Goal: Task Accomplishment & Management: Manage account settings

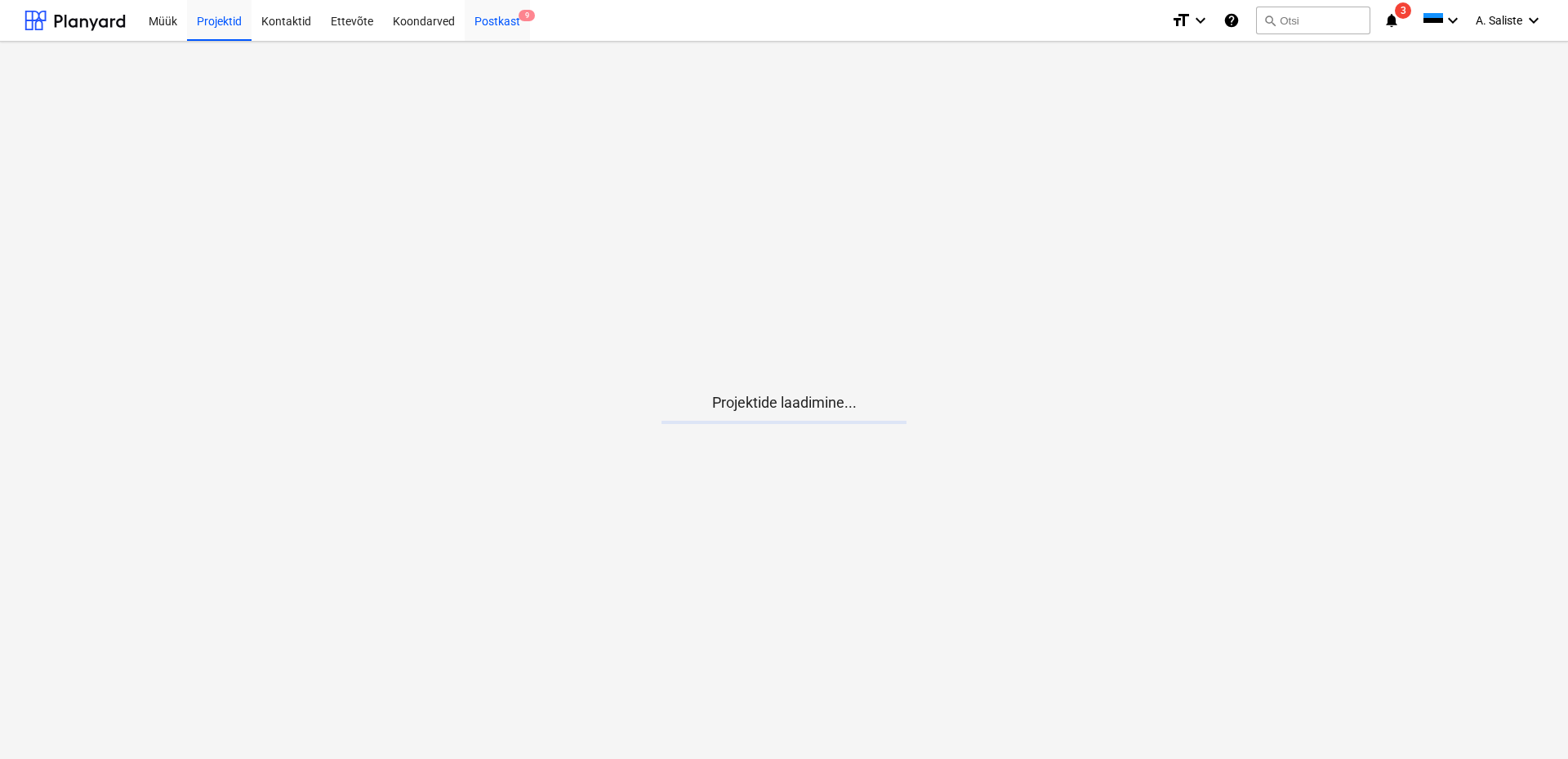
click at [513, 29] on div "Postkast 9" at bounding box center [497, 20] width 65 height 42
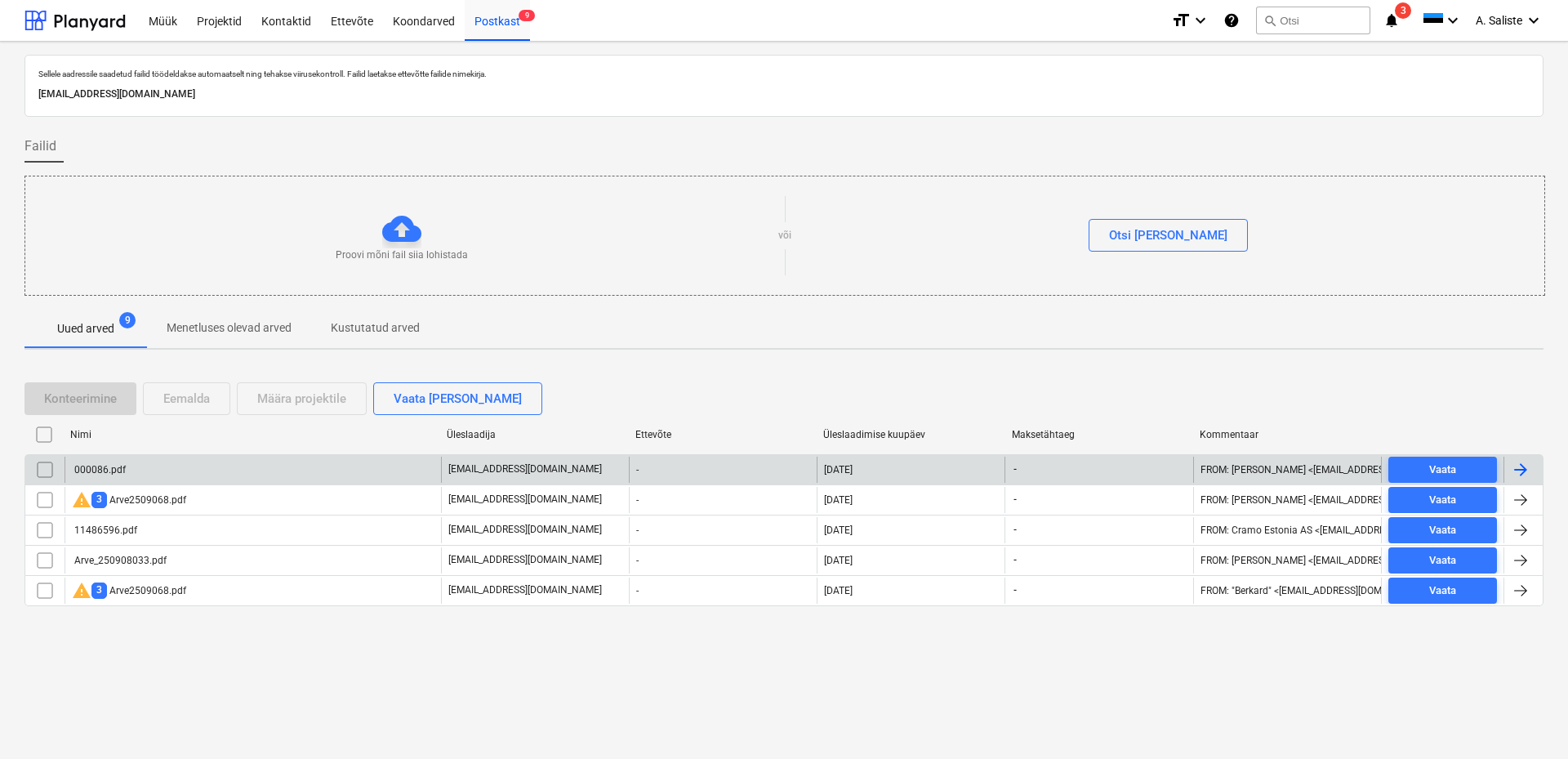
click at [185, 470] on div "000086.pdf" at bounding box center [252, 470] width 377 height 26
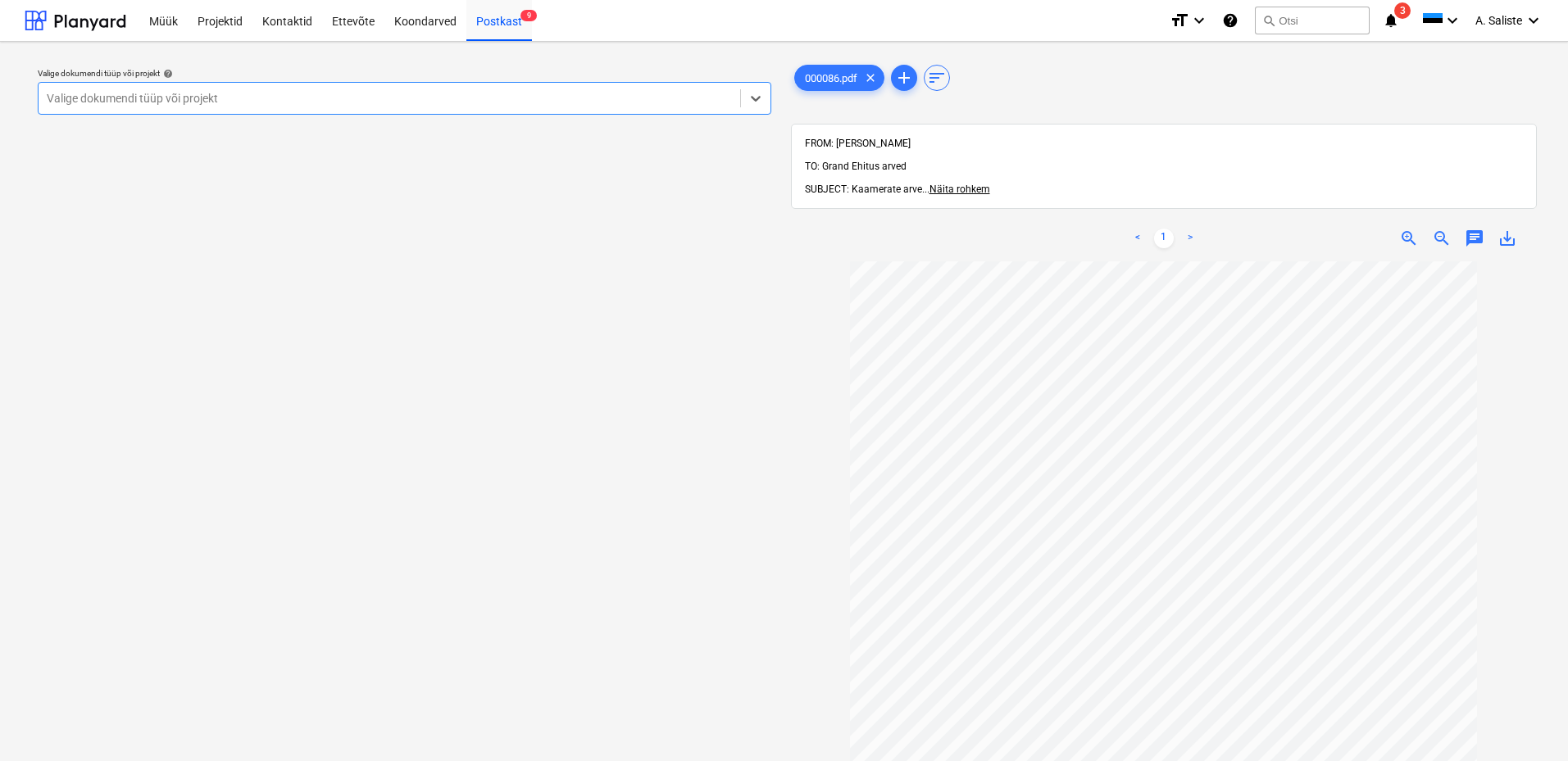
click at [411, 100] on div at bounding box center [389, 98] width 685 height 17
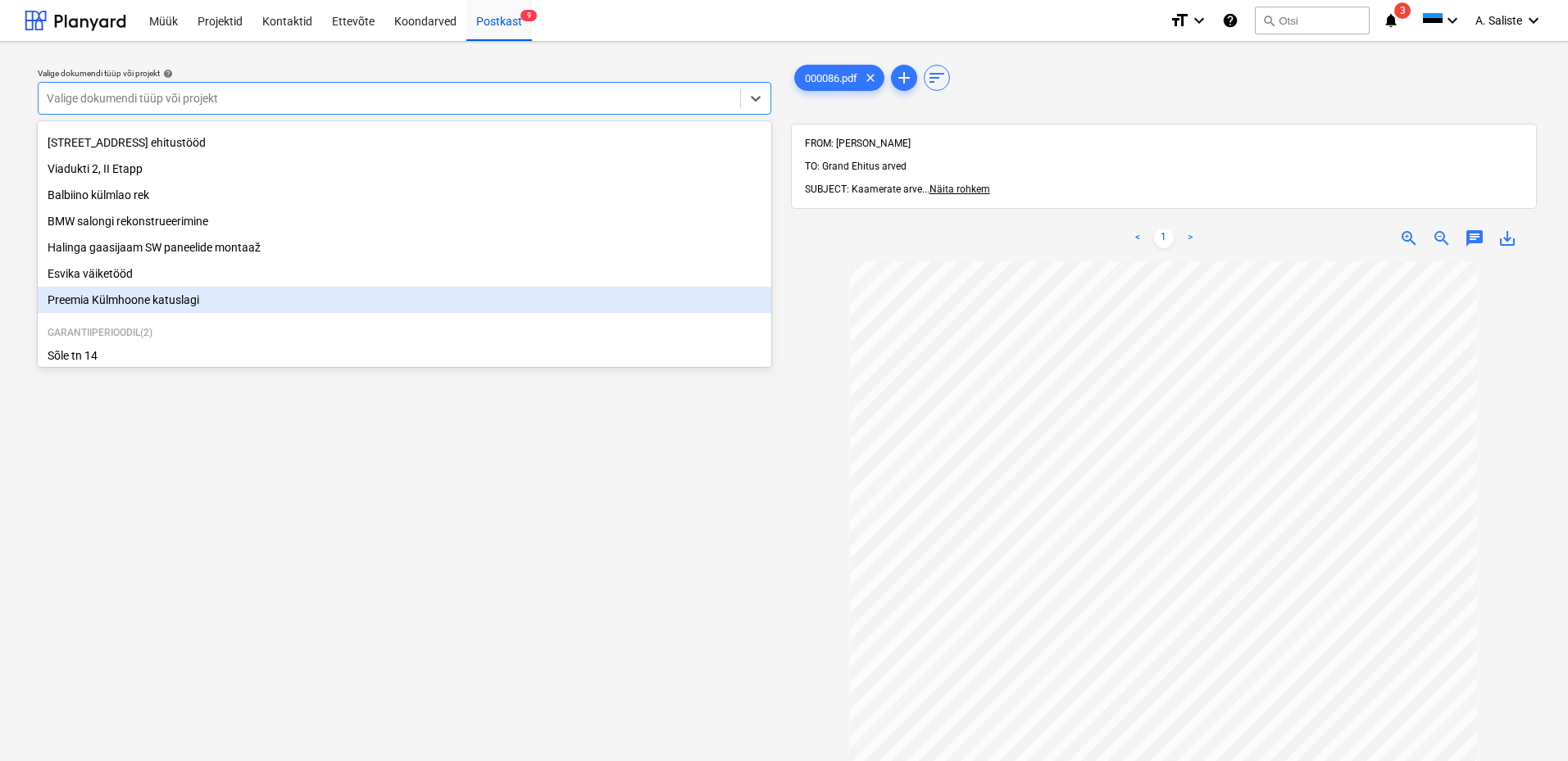
scroll to position [251, 0]
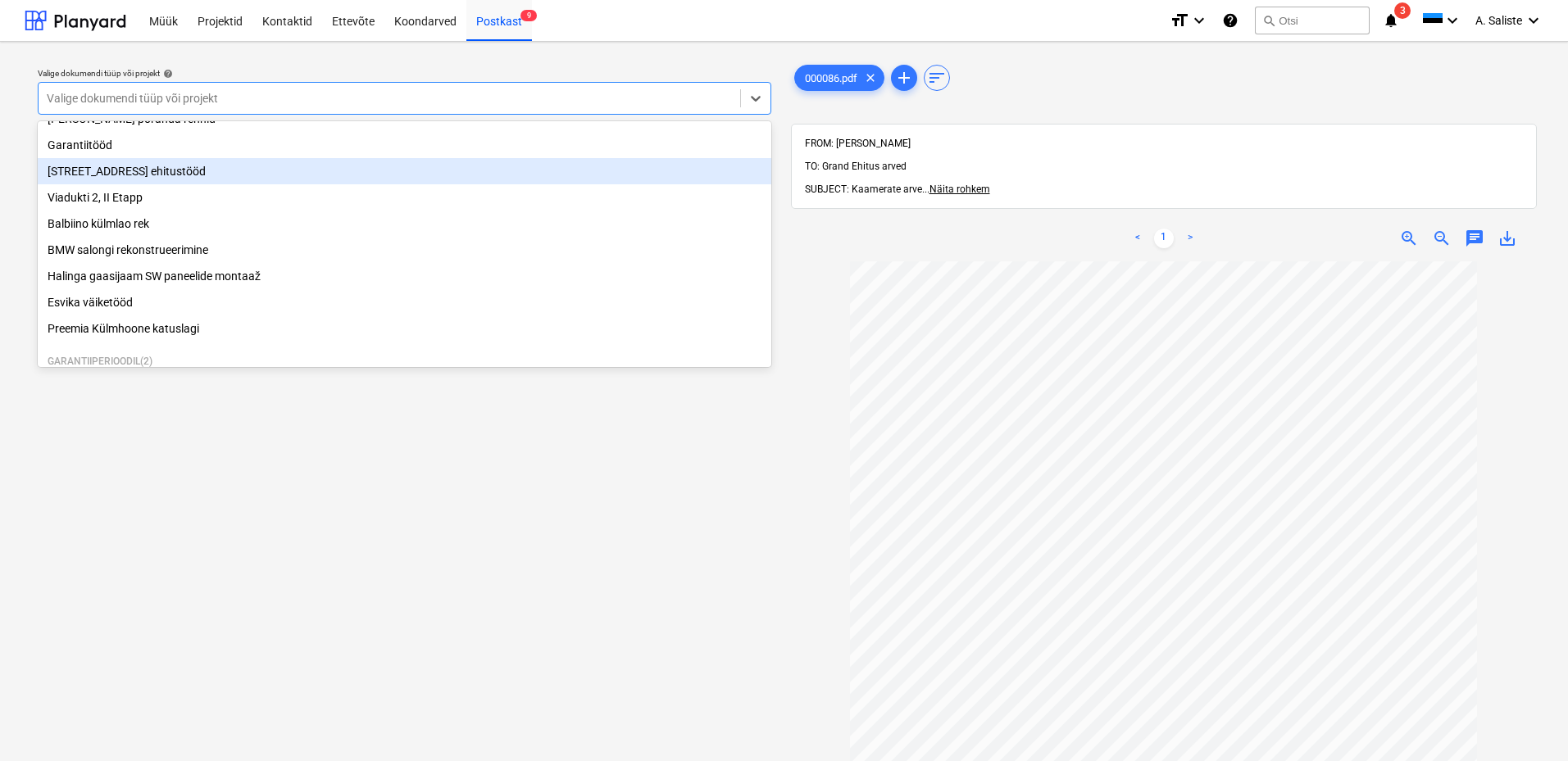
click at [116, 184] on div "[STREET_ADDRESS] ehitustööd" at bounding box center [404, 171] width 733 height 26
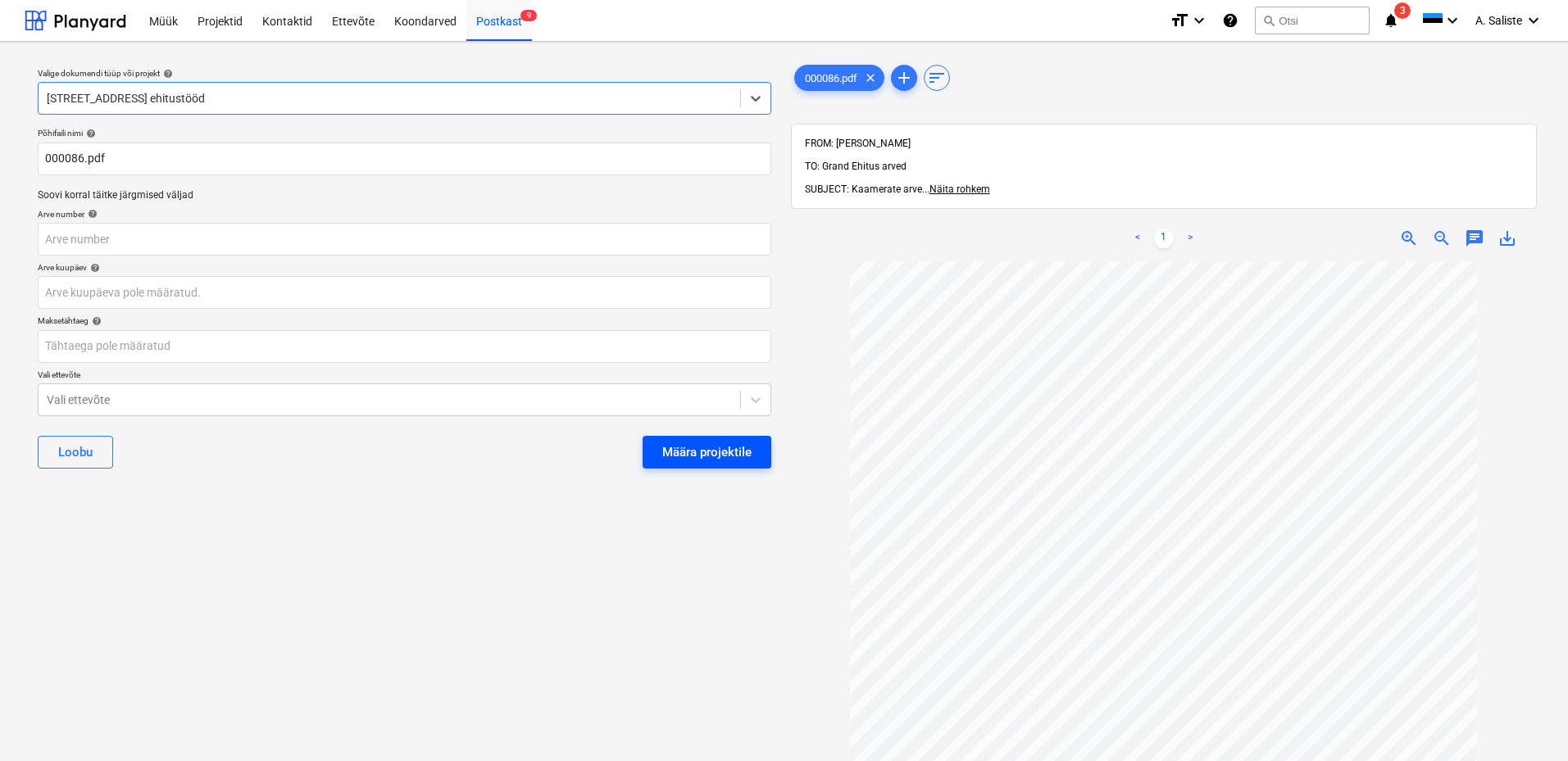
click at [685, 437] on button "Määra projektile" at bounding box center [706, 452] width 128 height 33
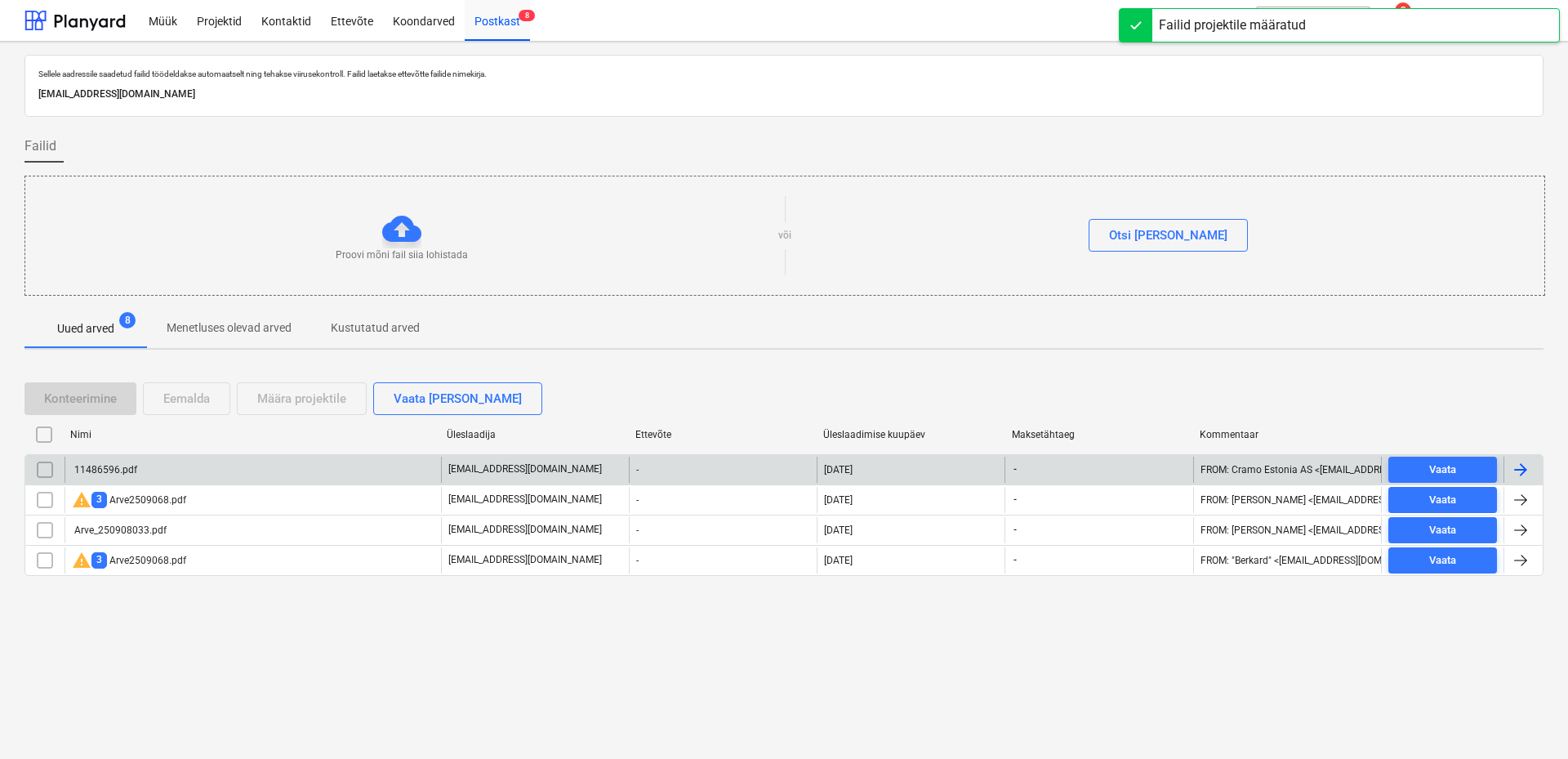
click at [170, 461] on div "11486596.pdf" at bounding box center [252, 470] width 377 height 26
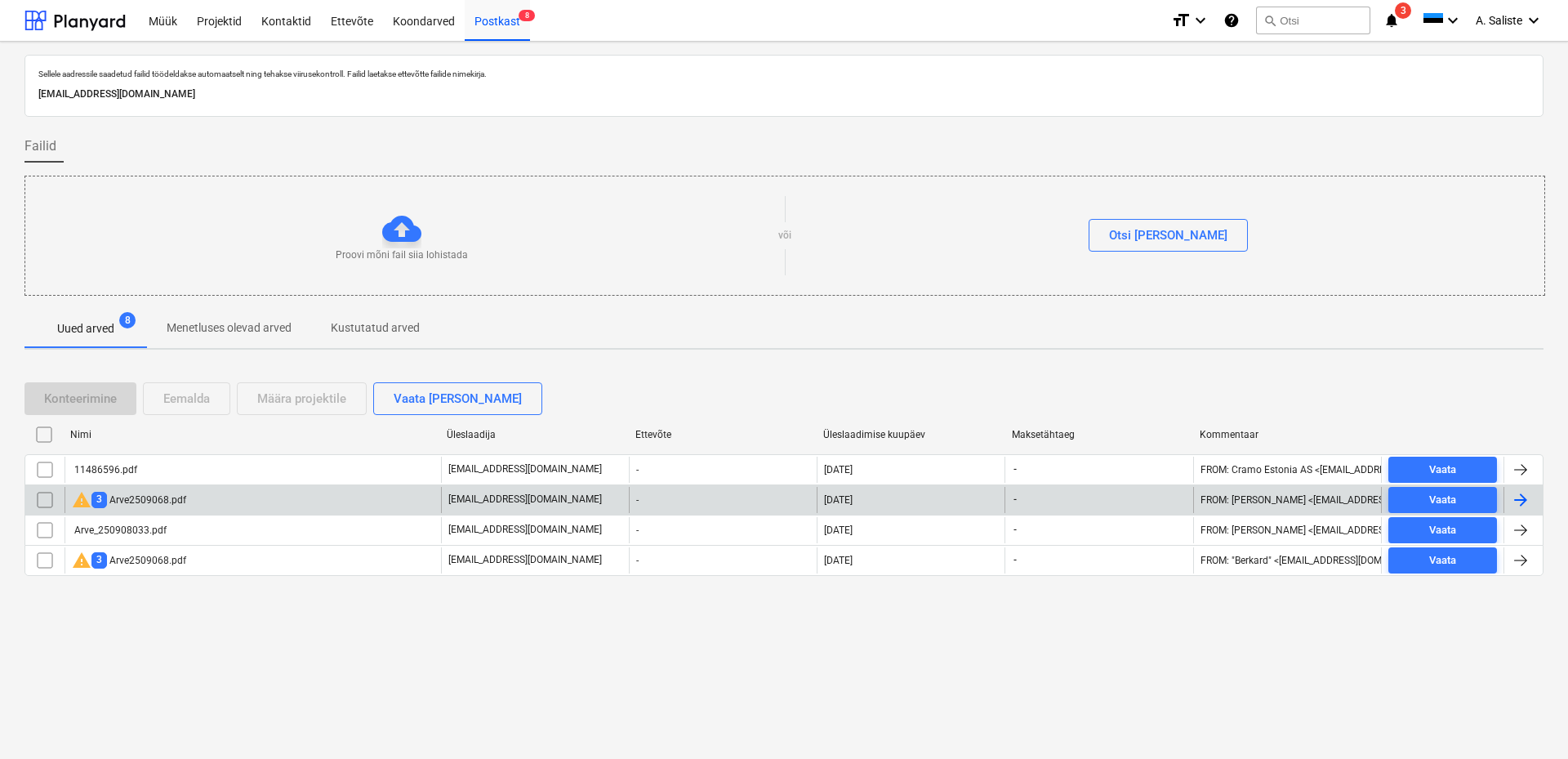
click at [134, 499] on div "warning 3 Arve2509068.pdf" at bounding box center [129, 500] width 114 height 20
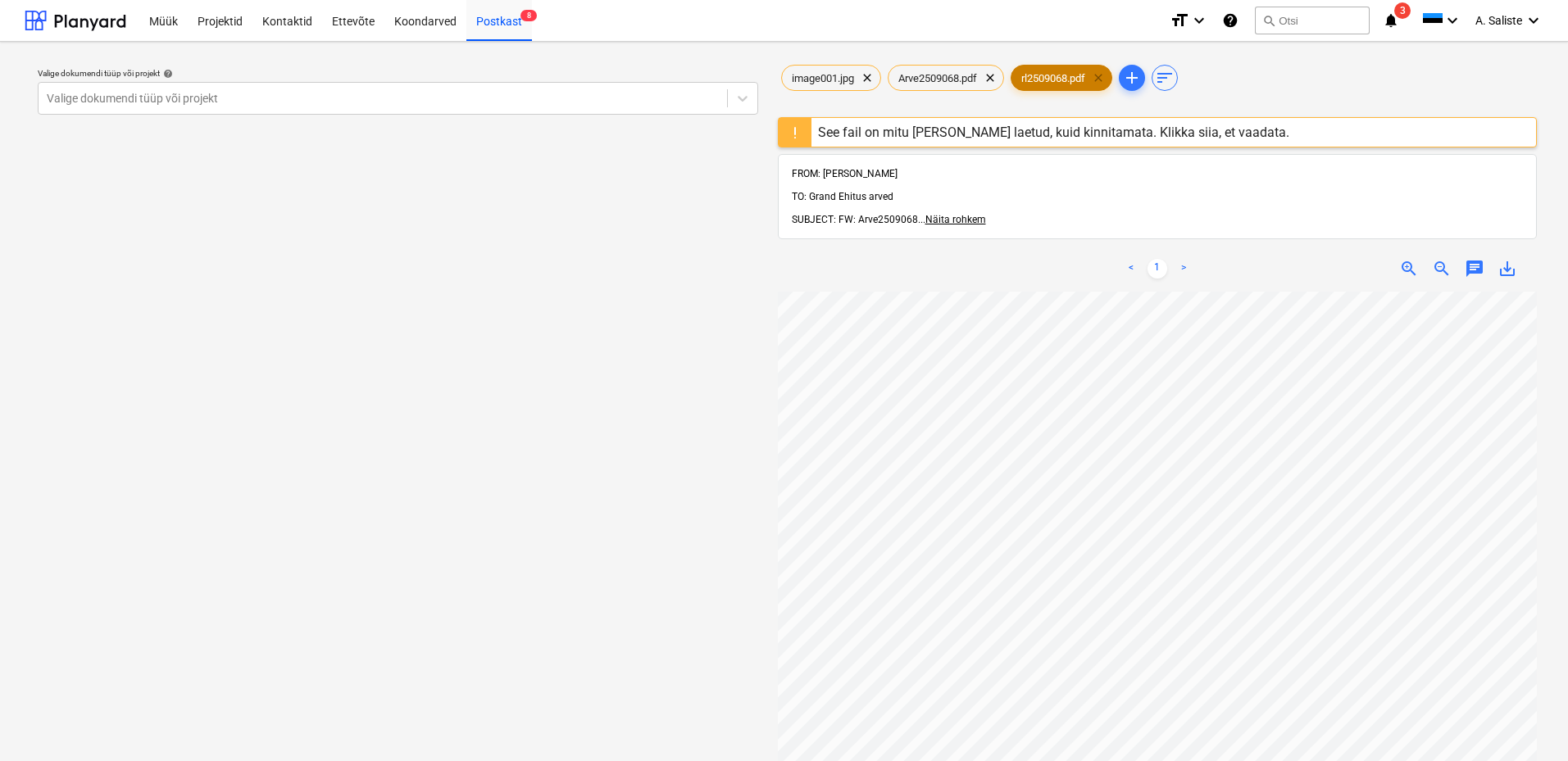
click at [1108, 79] on span "clear" at bounding box center [1097, 78] width 20 height 20
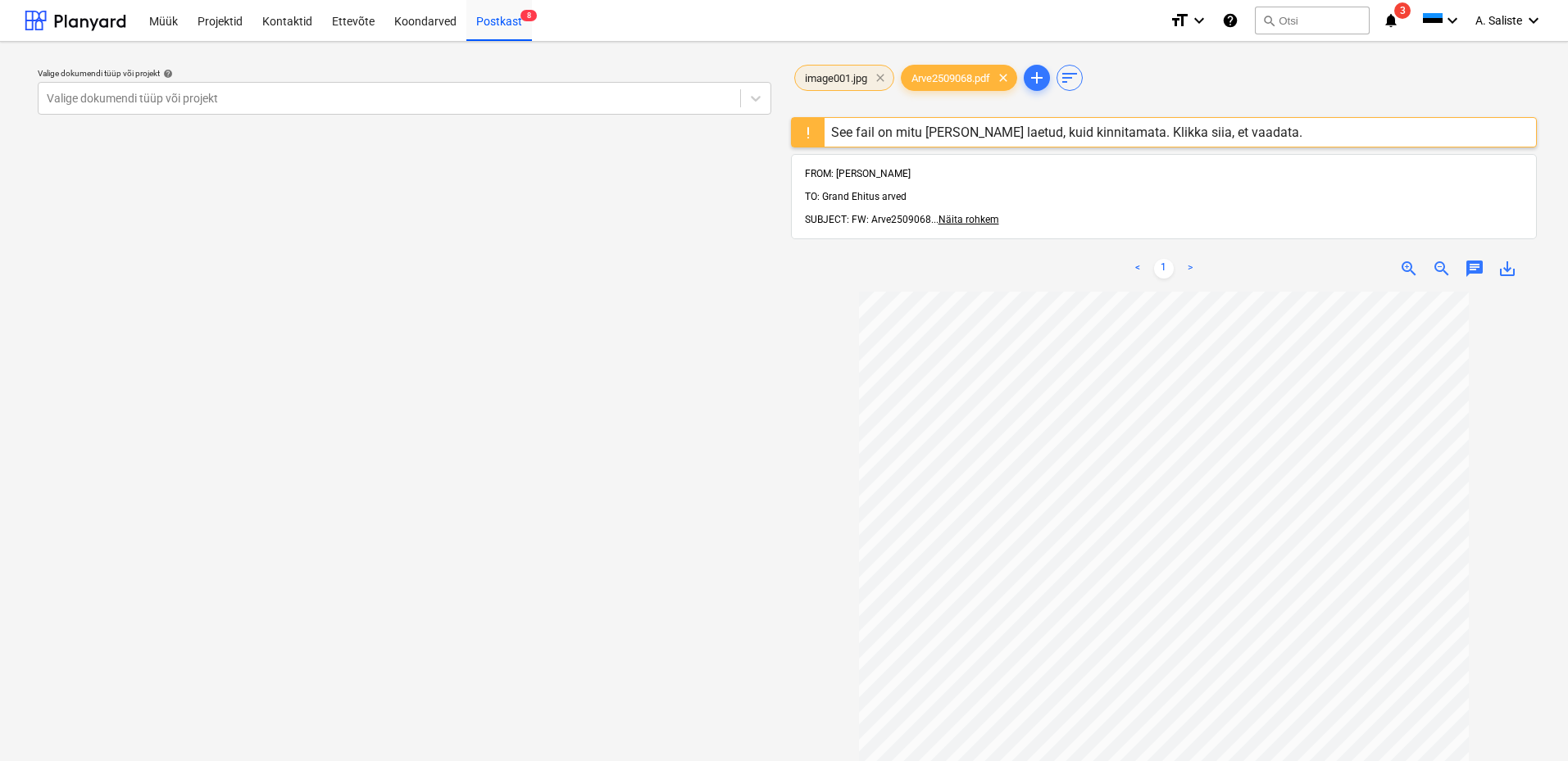
click at [879, 78] on span "clear" at bounding box center [880, 78] width 20 height 20
click at [885, 132] on div "See fail on mitu [PERSON_NAME] laetud, kuid kinnitamata. Klikka siia, et vaadat…" at bounding box center [1067, 133] width 471 height 16
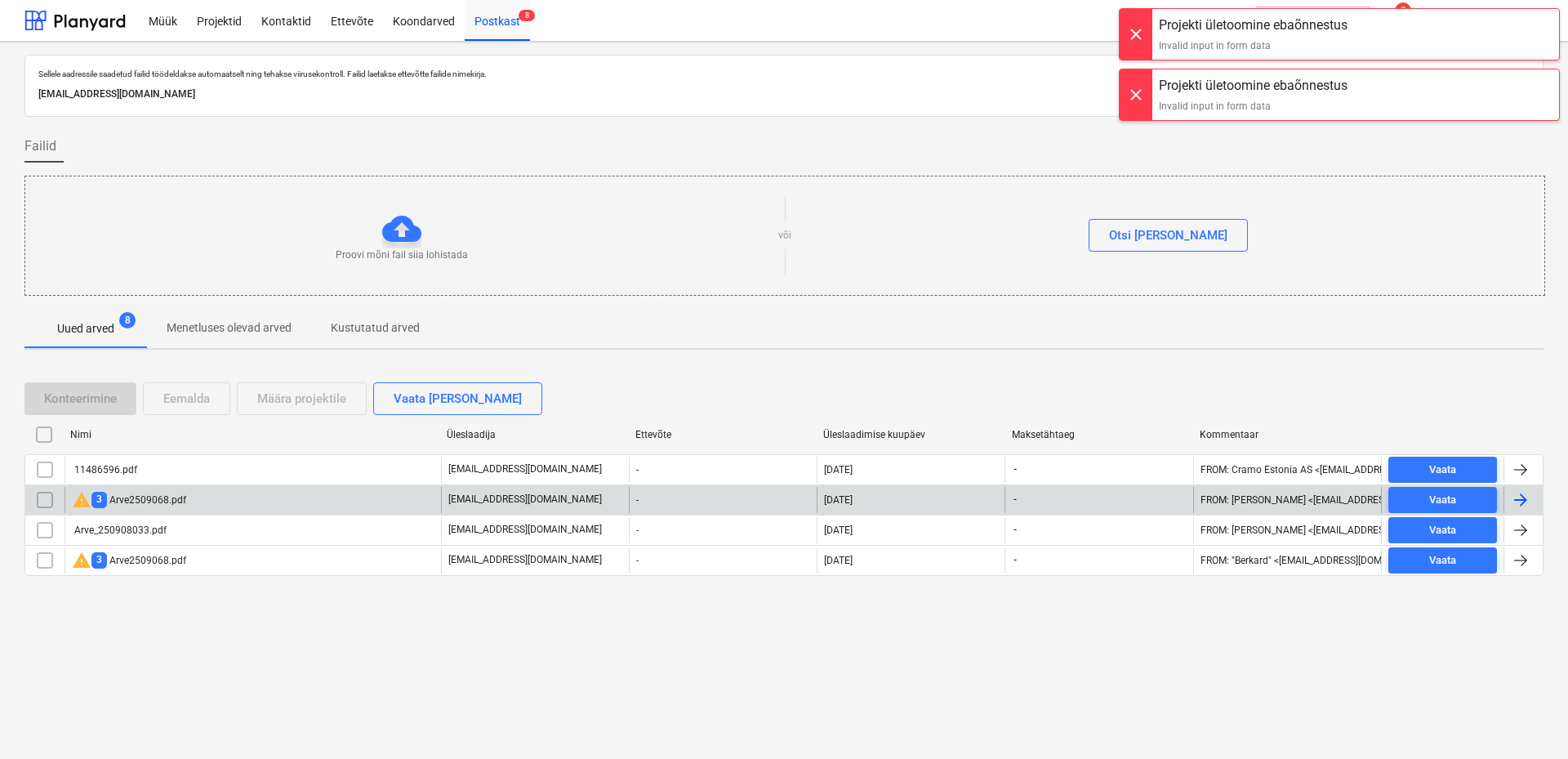
click at [193, 499] on div "warning 3 Arve2509068.pdf" at bounding box center [252, 500] width 377 height 26
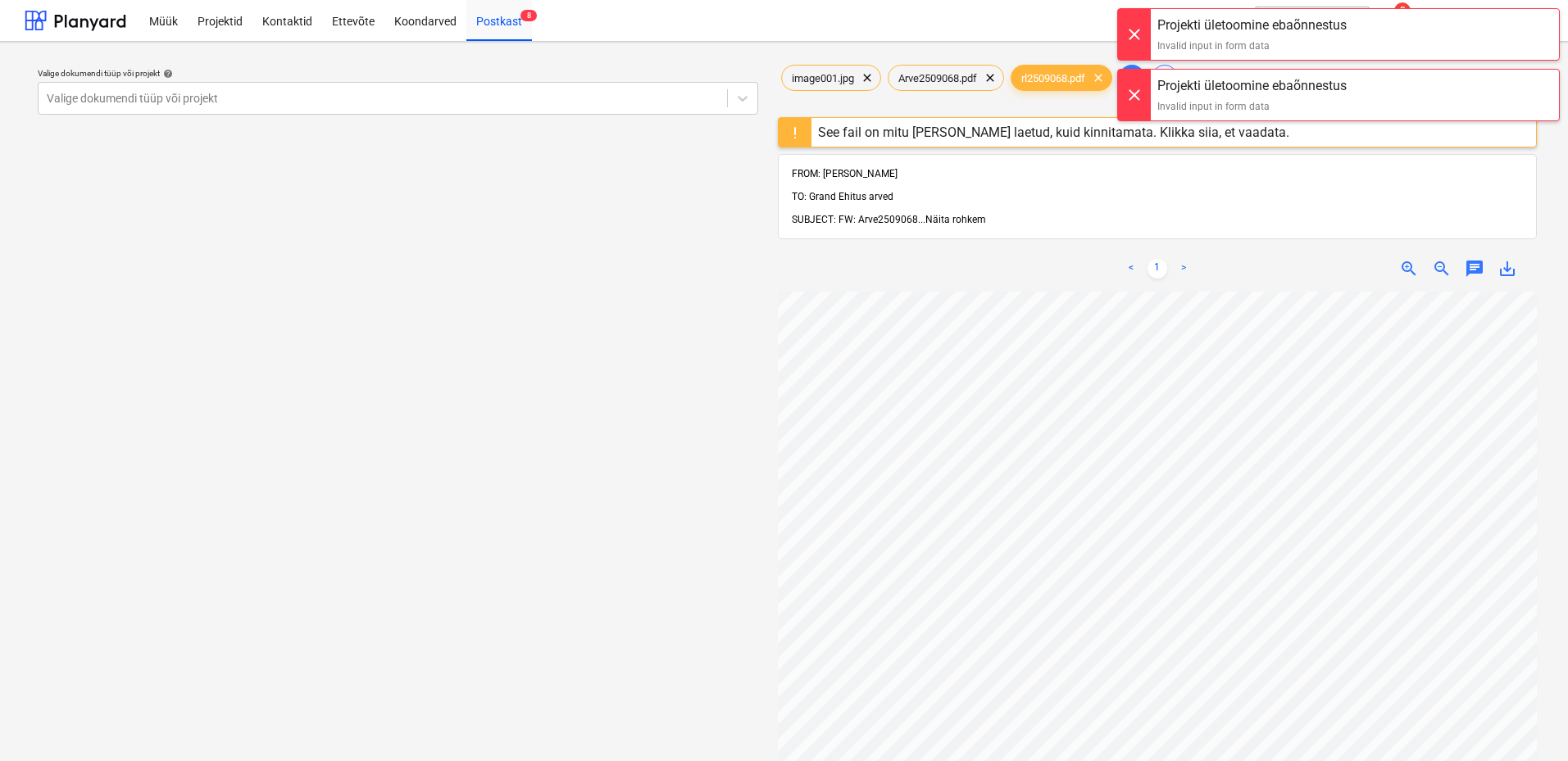
click at [959, 214] on span "Näita rohkem" at bounding box center [955, 219] width 60 height 11
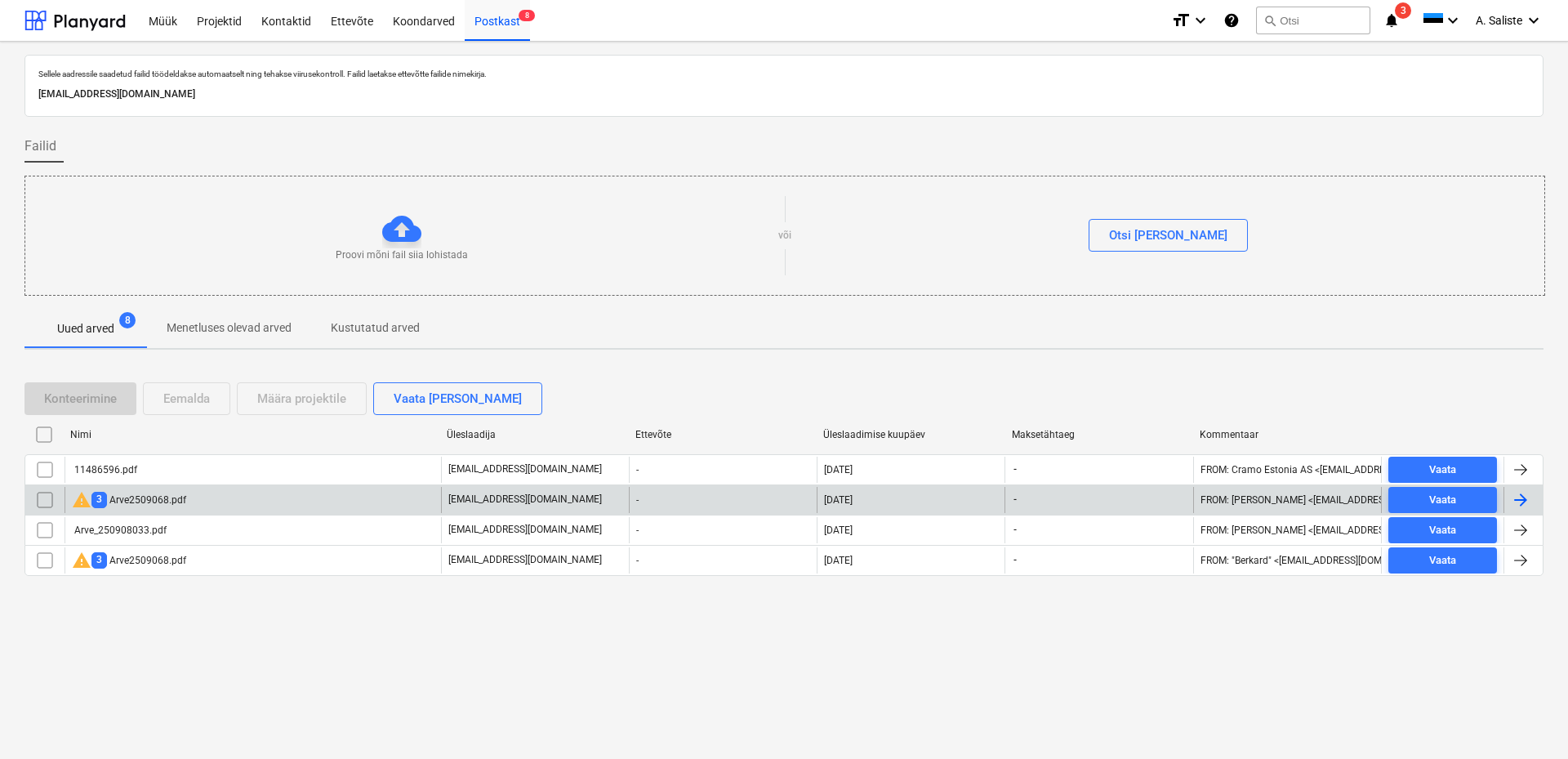
click at [42, 500] on input "checkbox" at bounding box center [45, 500] width 26 height 26
click at [197, 388] on div "Eemalda" at bounding box center [187, 399] width 47 height 21
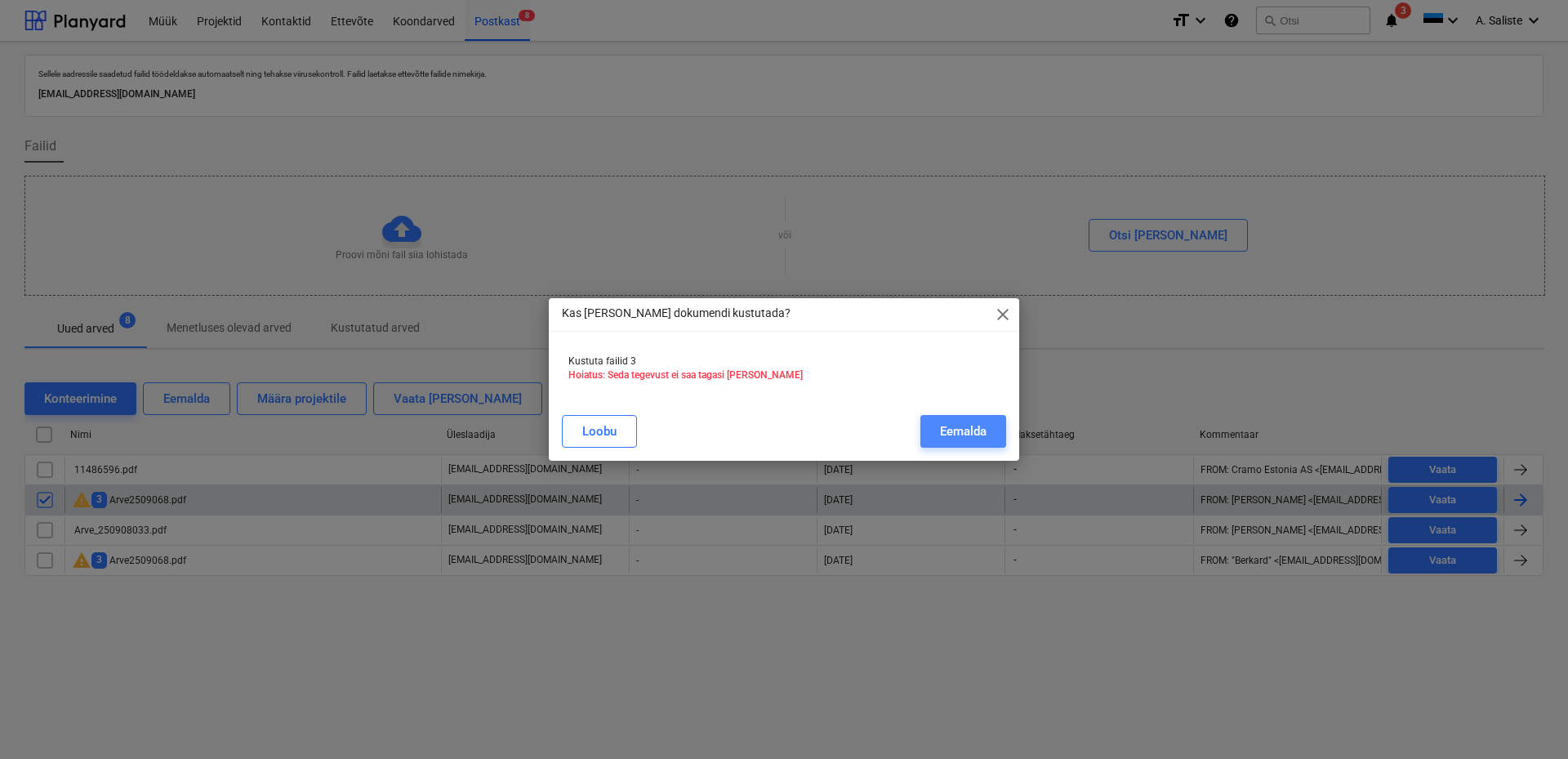
click at [950, 422] on div "Eemalda" at bounding box center [963, 431] width 47 height 21
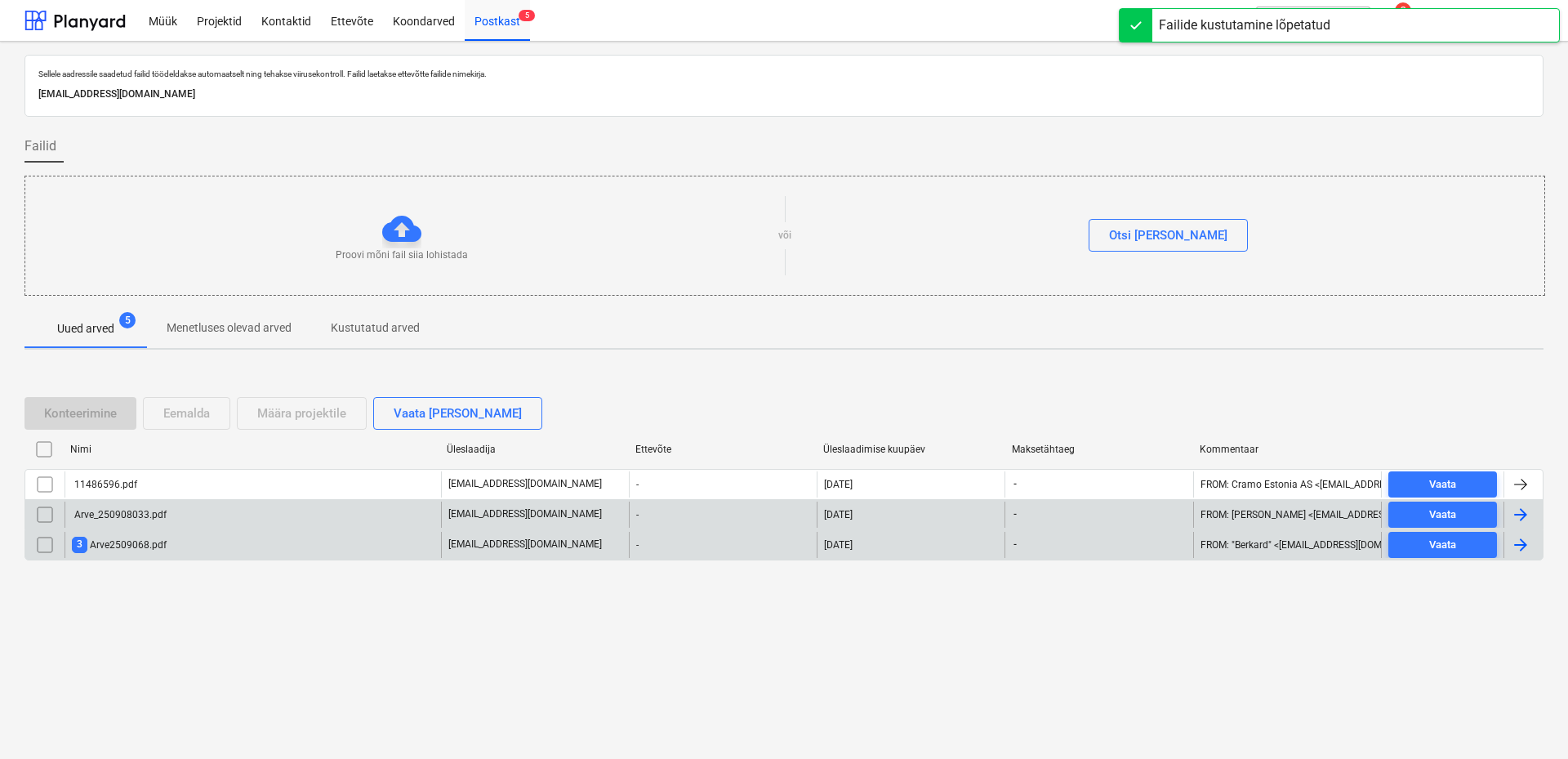
click at [157, 546] on div "3 Arve2509068.pdf" at bounding box center [119, 545] width 95 height 16
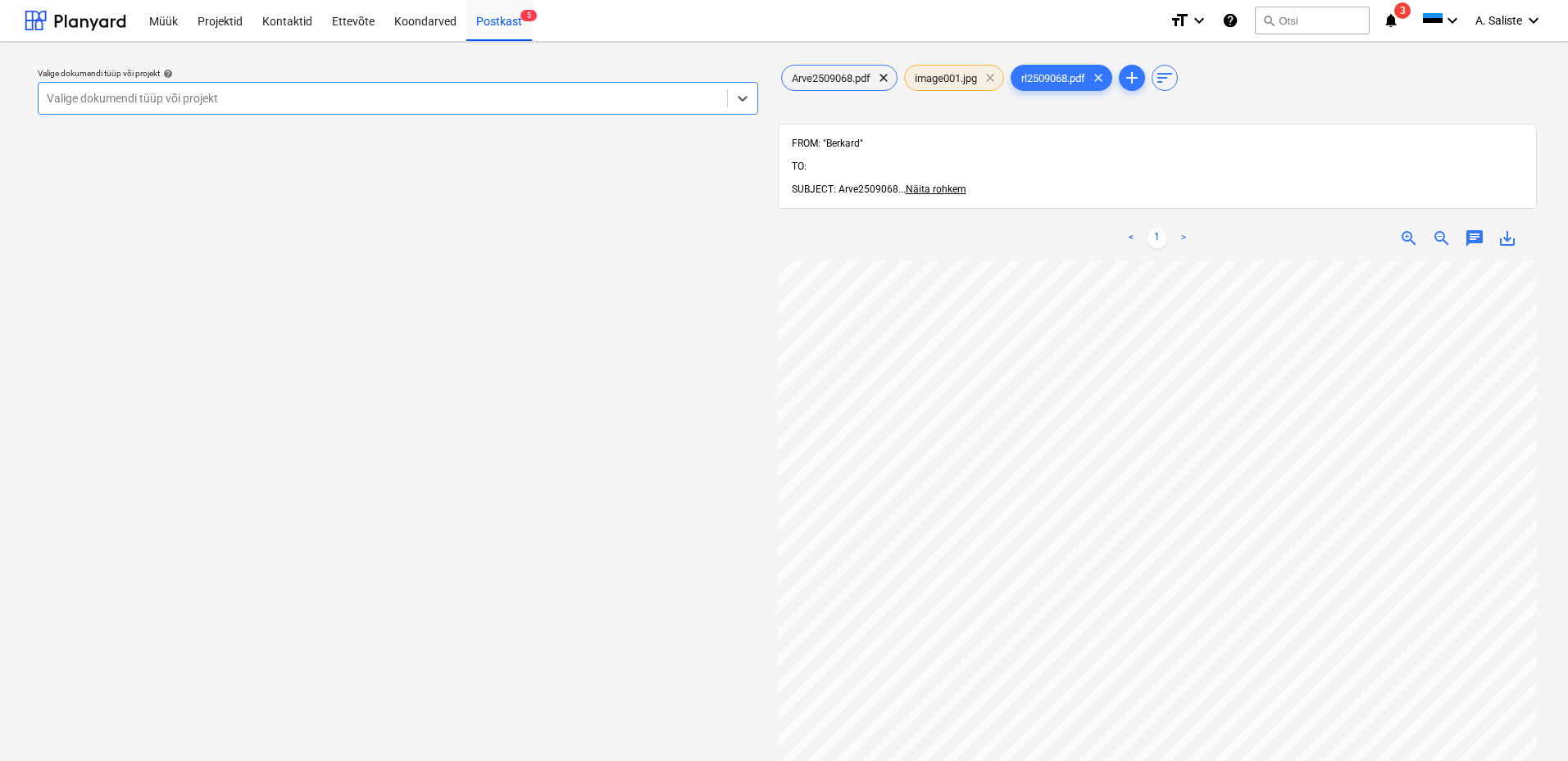
click at [993, 76] on span "clear" at bounding box center [990, 78] width 20 height 20
click at [620, 90] on div at bounding box center [383, 98] width 672 height 17
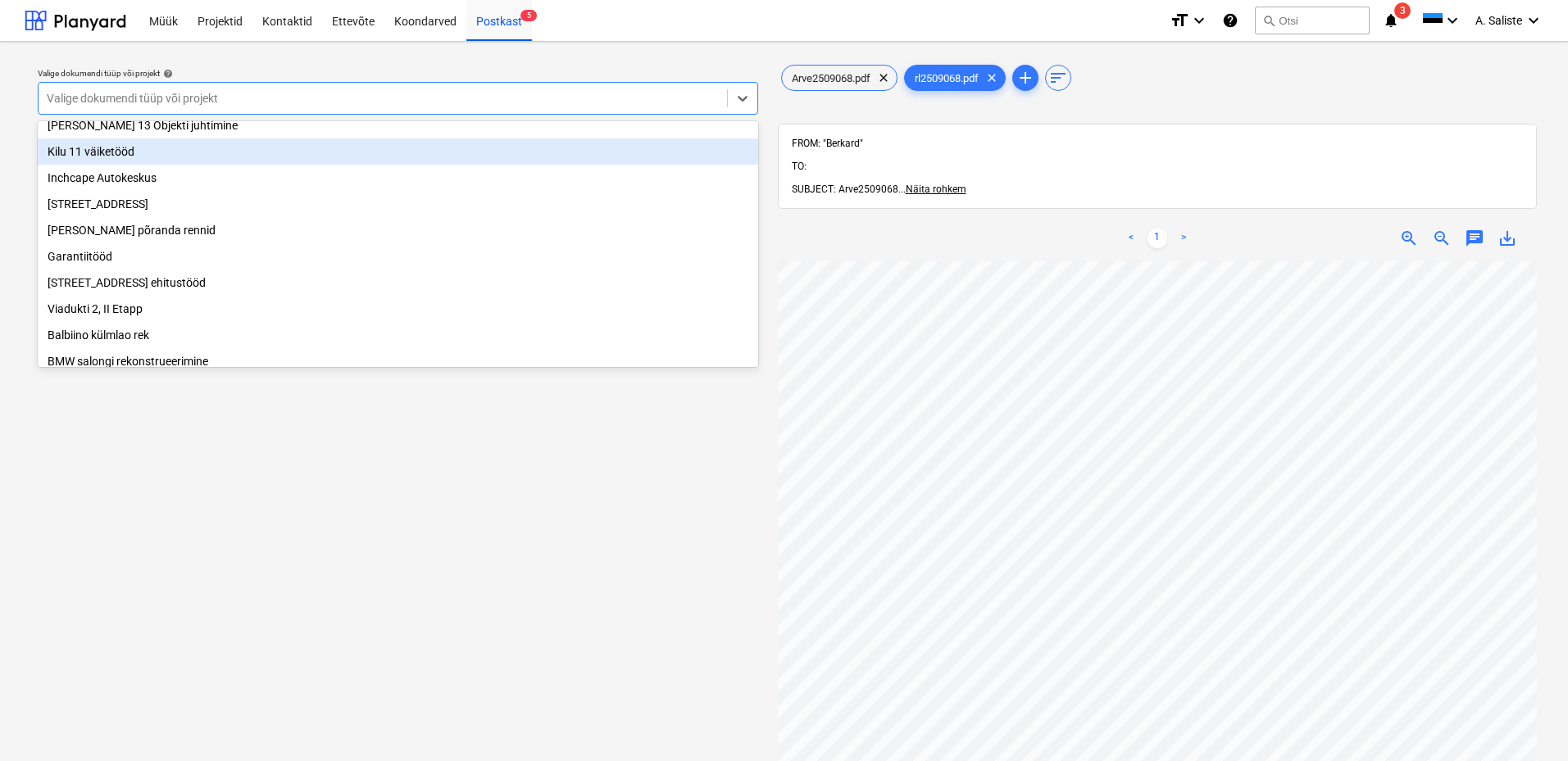
scroll to position [327, 0]
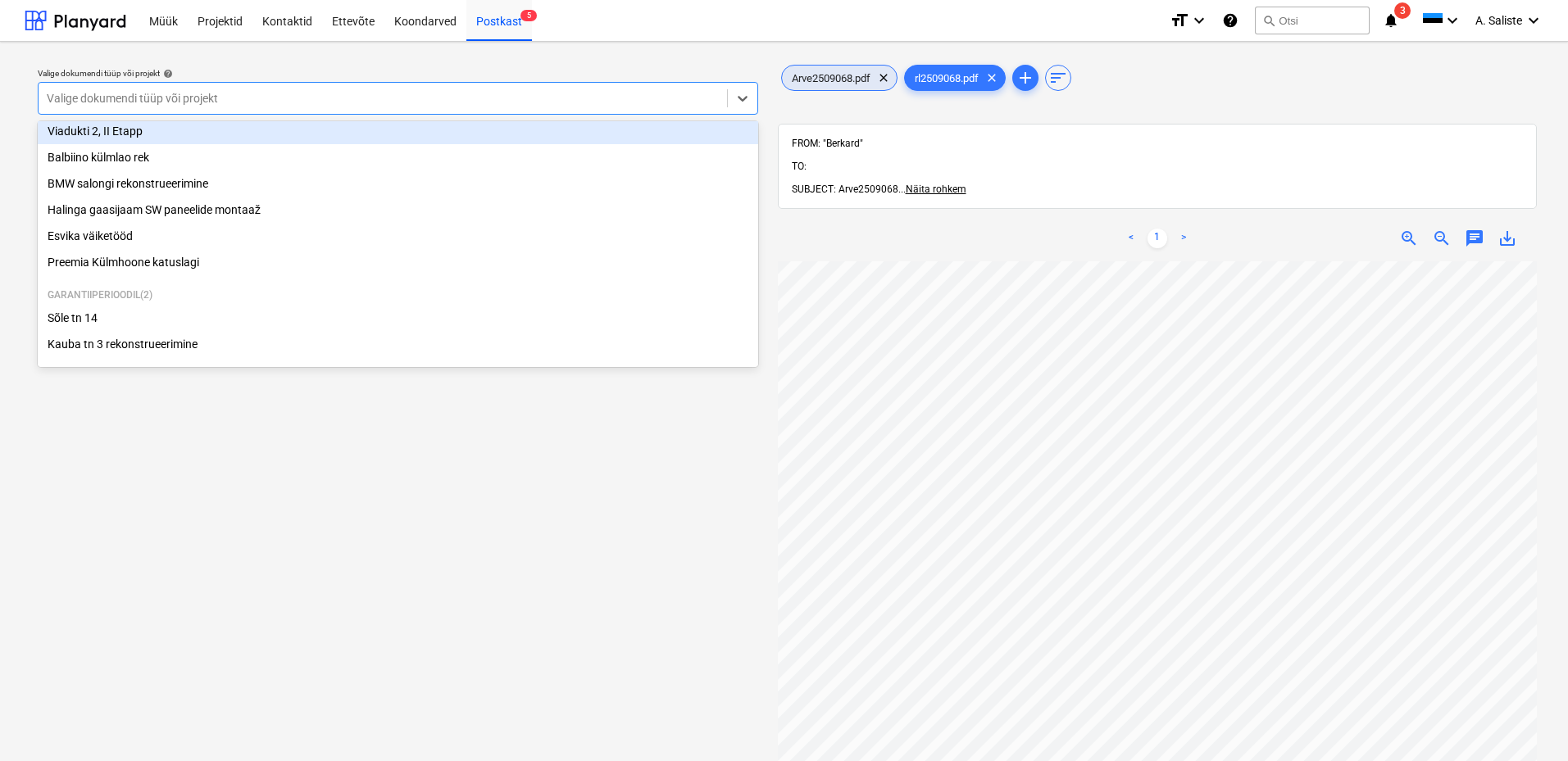
click at [832, 76] on span "Arve2509068.pdf" at bounding box center [830, 79] width 99 height 12
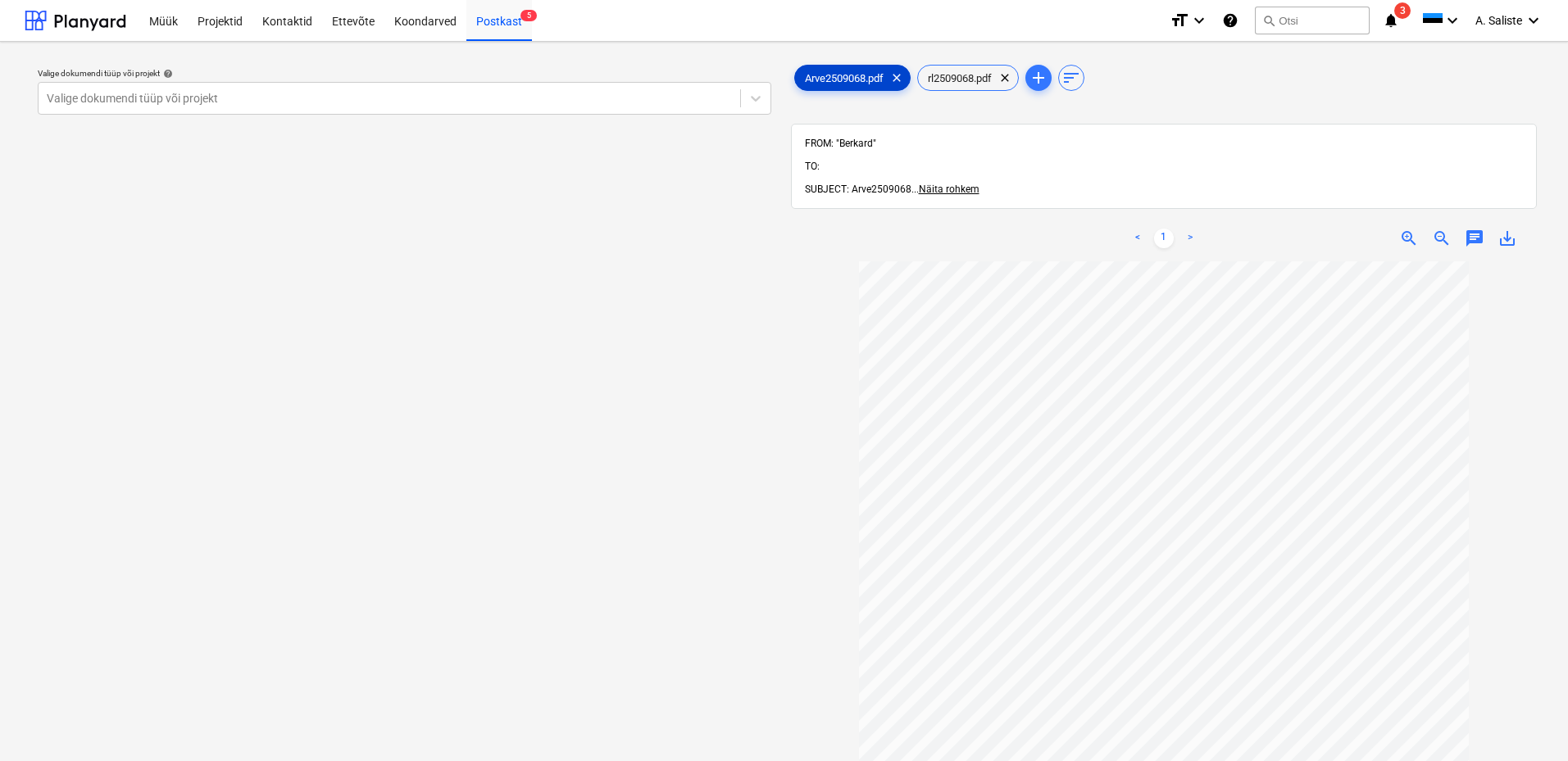
scroll to position [151, 0]
click at [453, 97] on div at bounding box center [389, 98] width 685 height 17
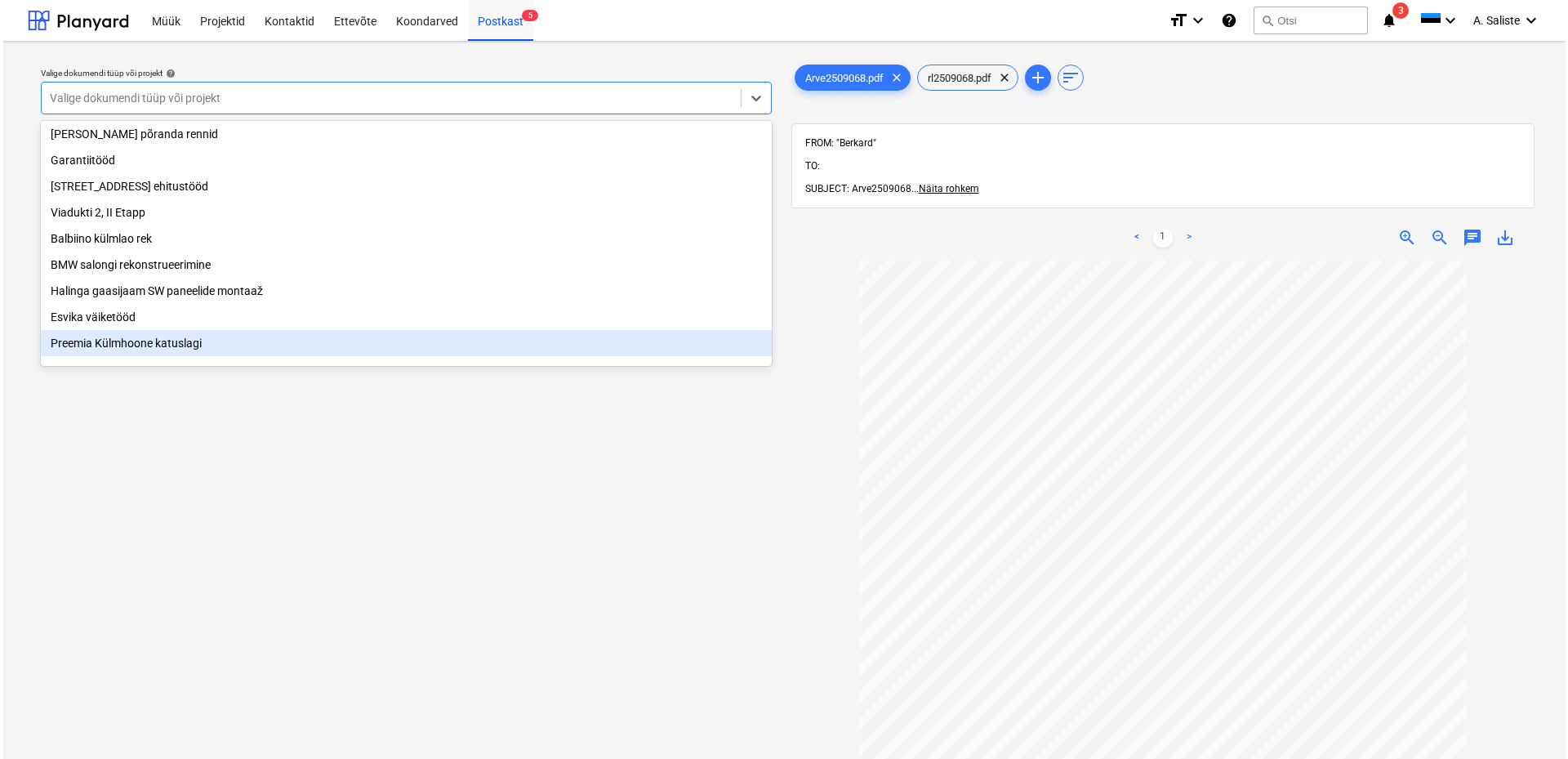
scroll to position [169, 0]
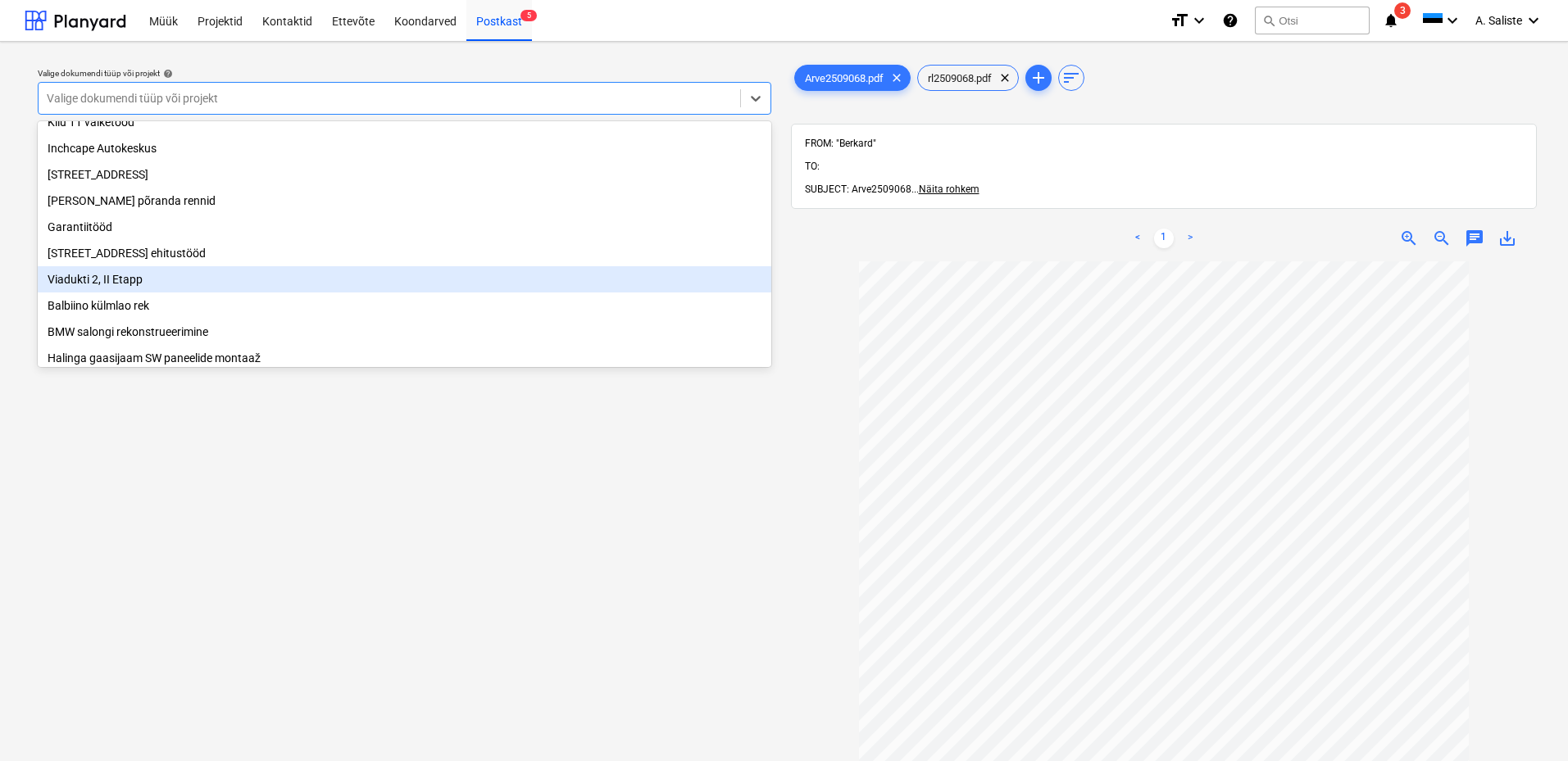
click at [113, 283] on div "Viadukti 2, II Etapp" at bounding box center [404, 279] width 733 height 26
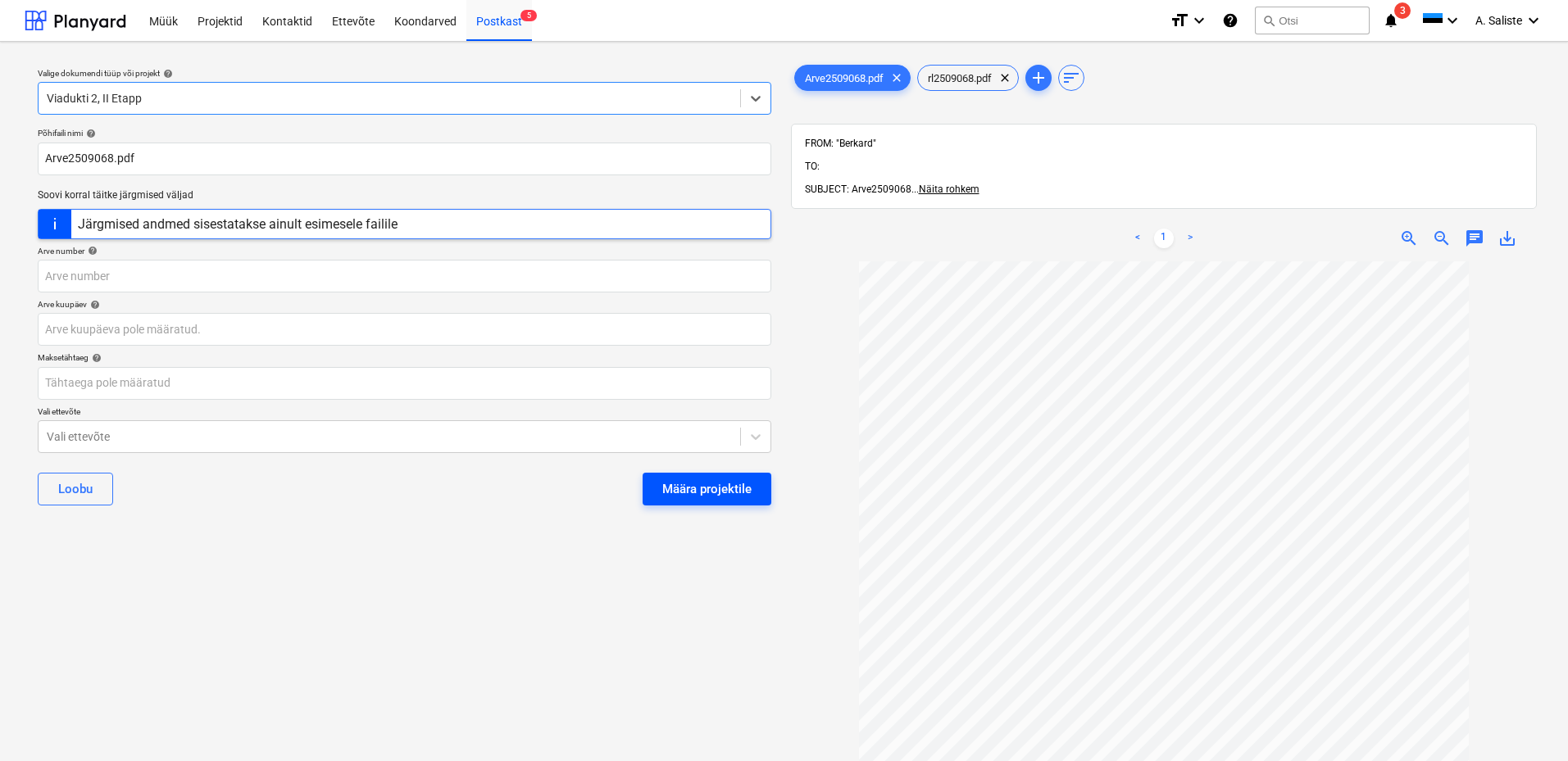
click at [724, 484] on div "Määra projektile" at bounding box center [706, 489] width 89 height 21
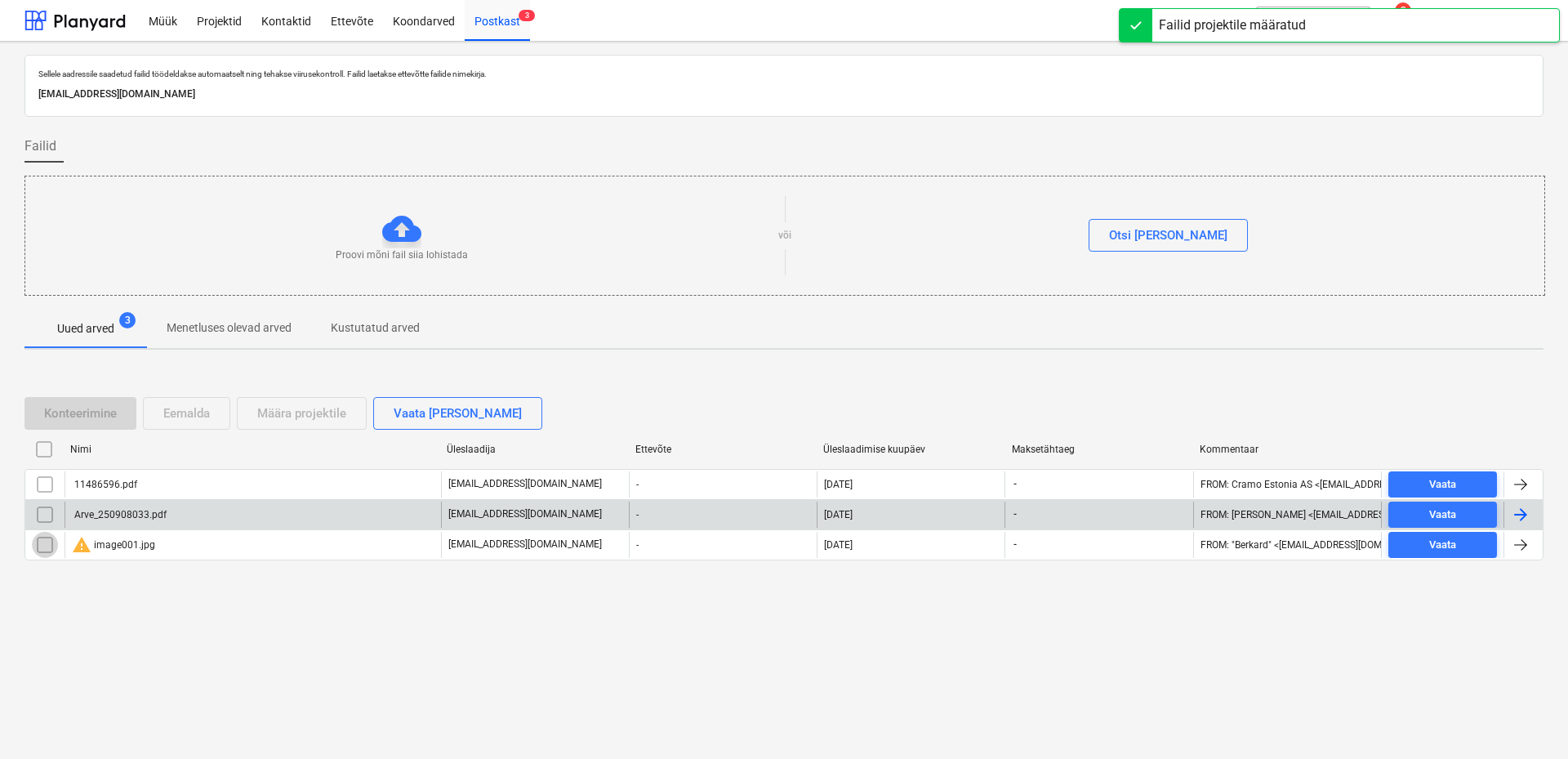
drag, startPoint x: 41, startPoint y: 548, endPoint x: 69, endPoint y: 519, distance: 40.3
click at [41, 547] on input "checkbox" at bounding box center [45, 545] width 26 height 26
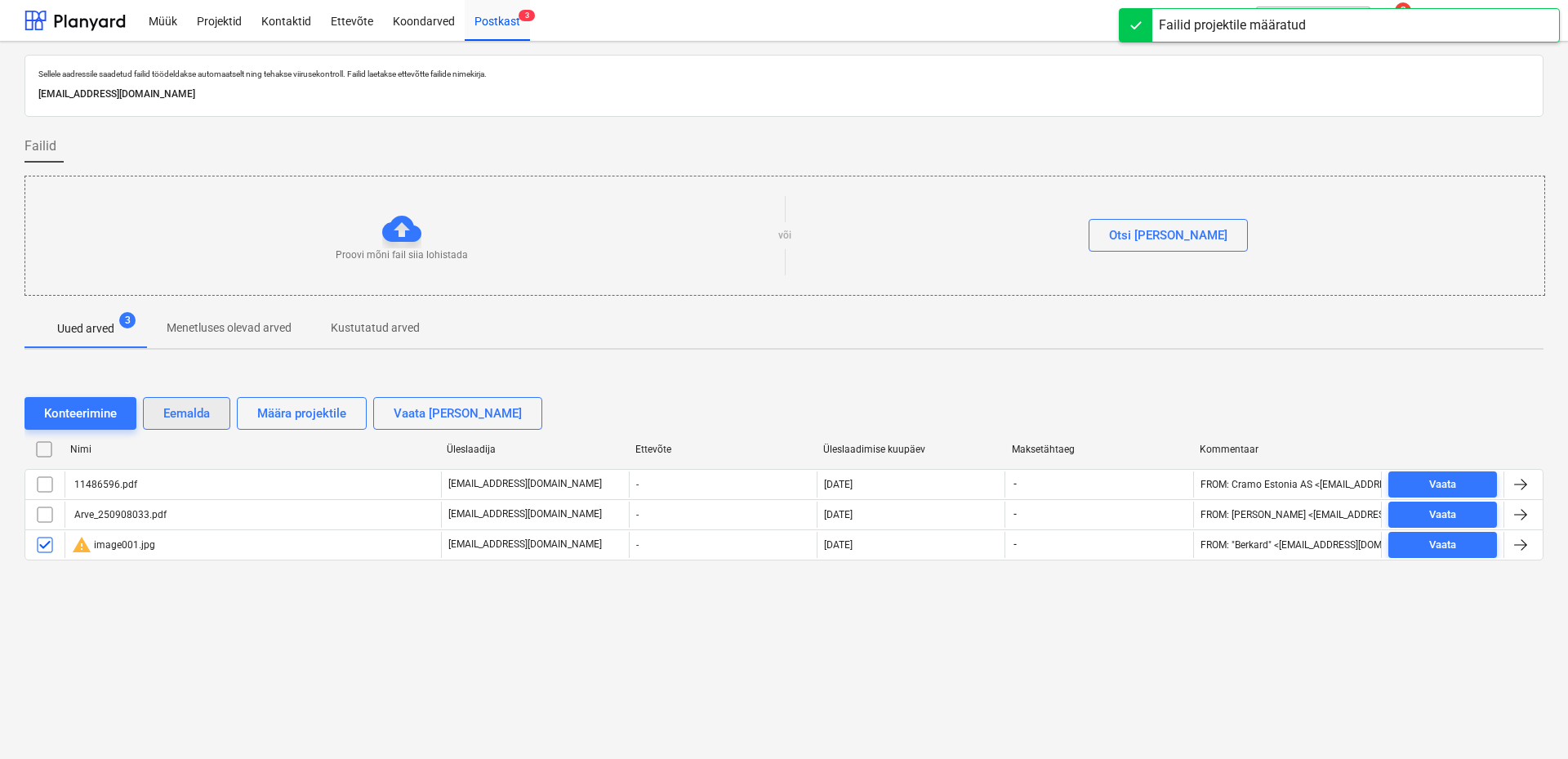
click at [174, 415] on div "Eemalda" at bounding box center [187, 413] width 47 height 21
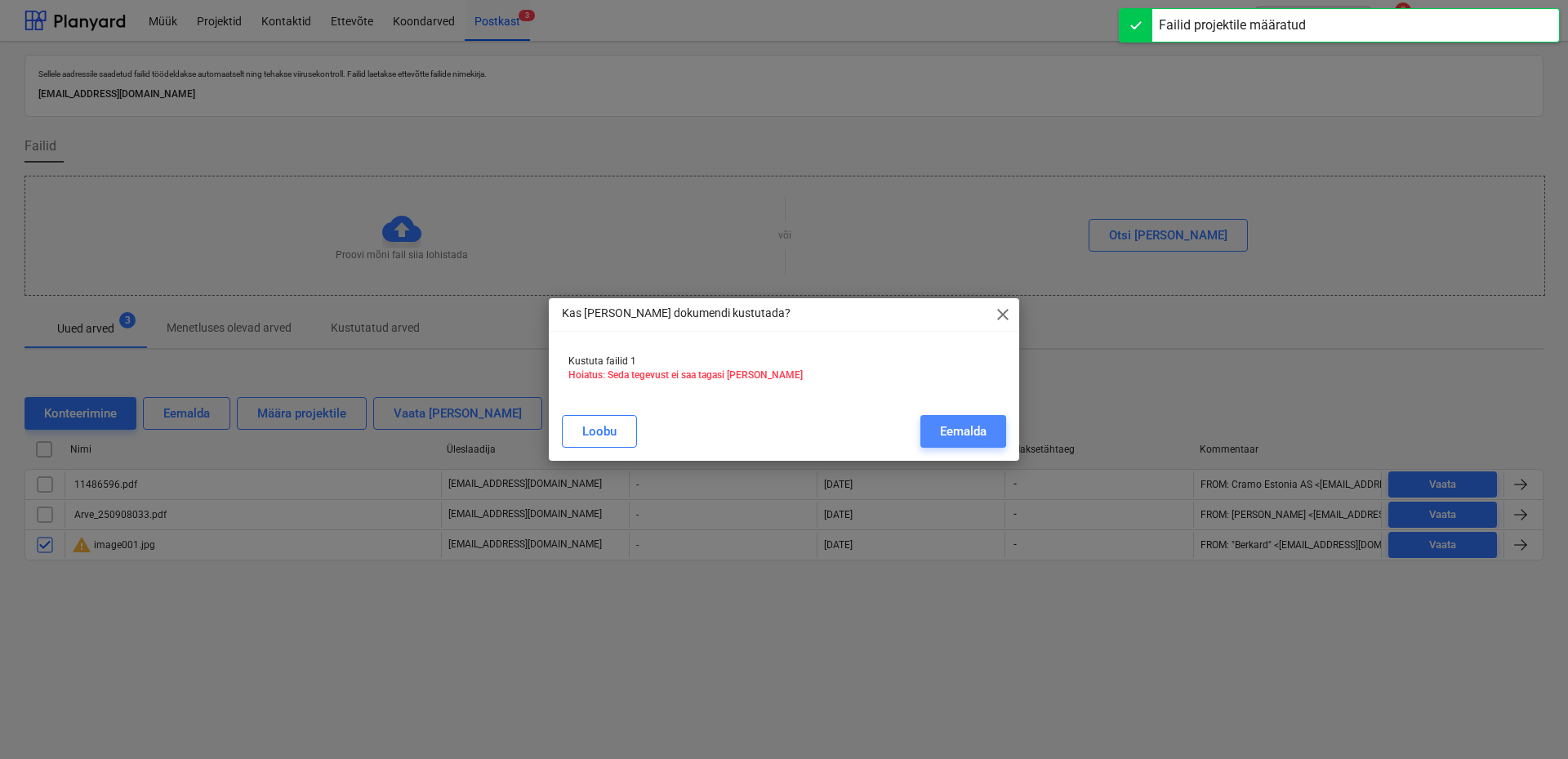
click at [958, 428] on div "Eemalda" at bounding box center [963, 431] width 47 height 21
